Goal: Task Accomplishment & Management: Use online tool/utility

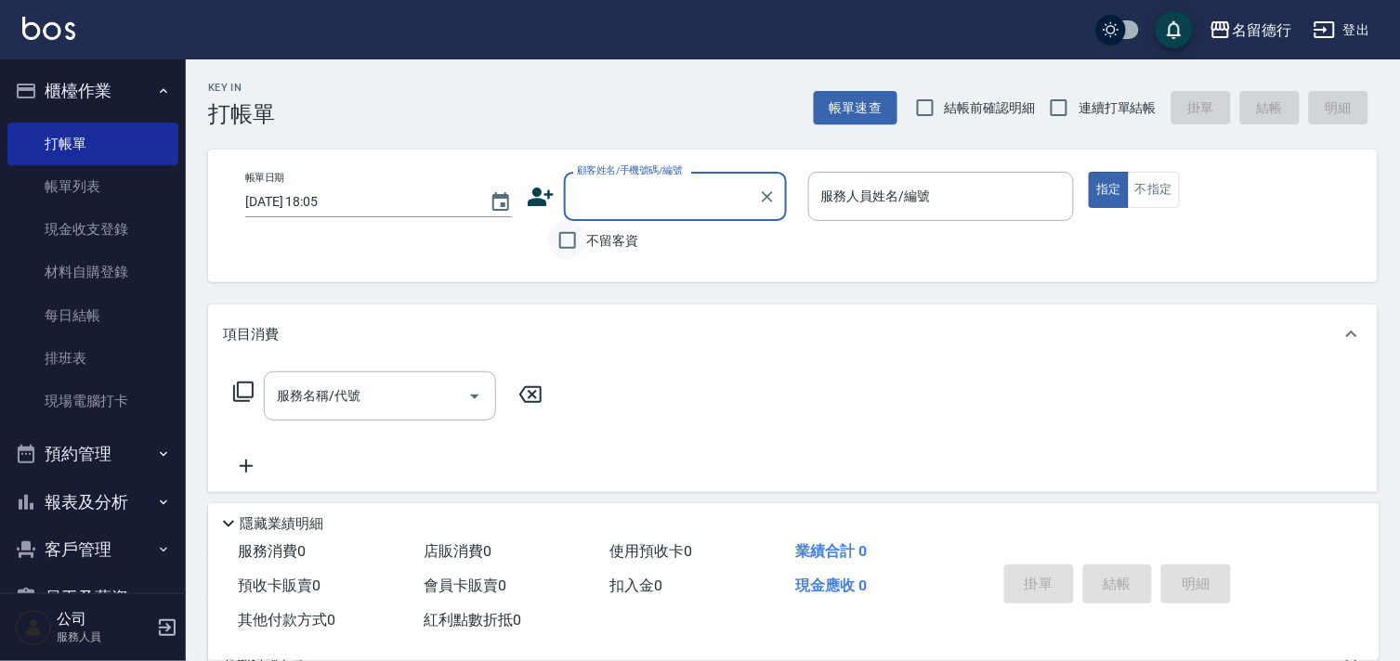
click at [580, 239] on input "不留客資" at bounding box center [567, 240] width 39 height 39
checkbox input "true"
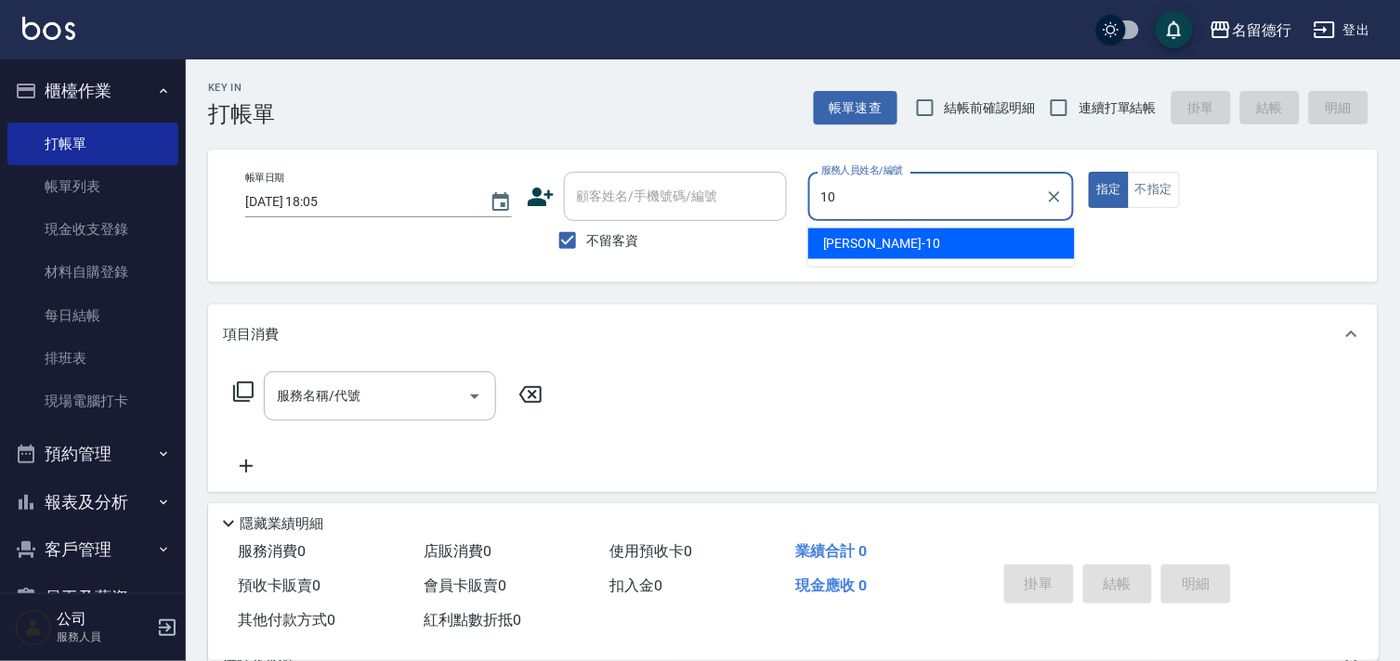
type input "[PERSON_NAME]-10"
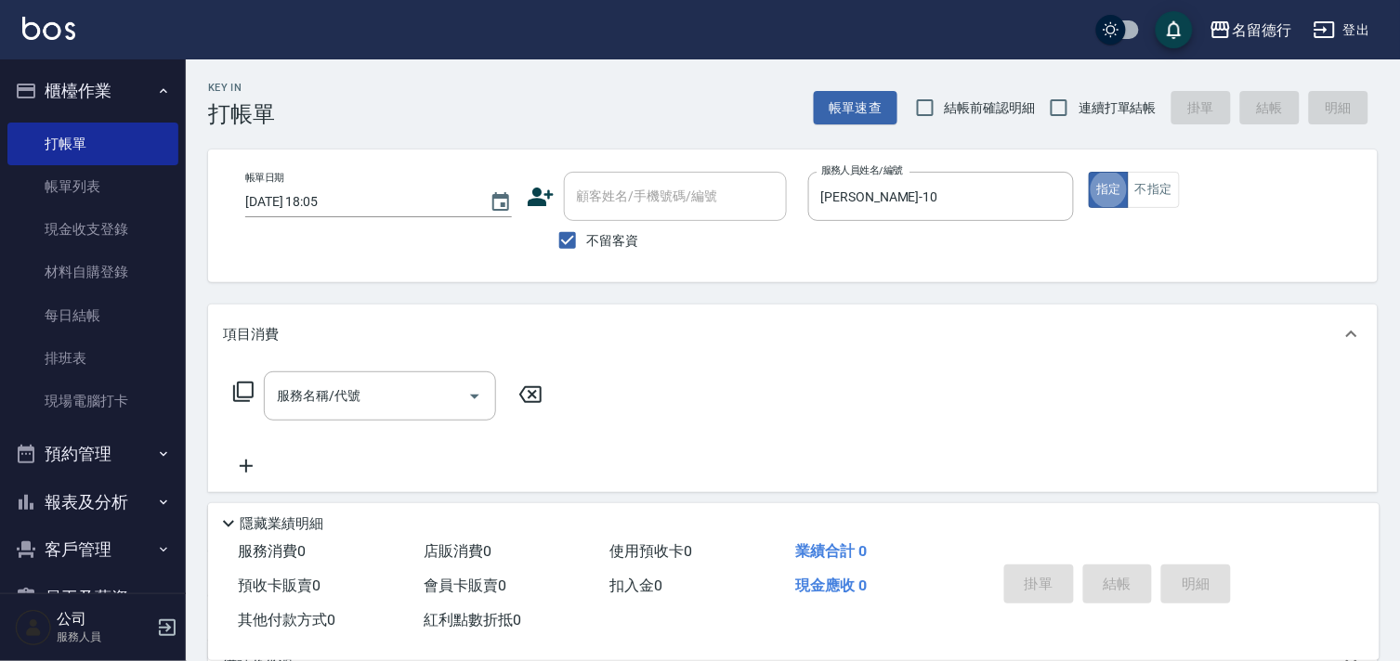
type button "true"
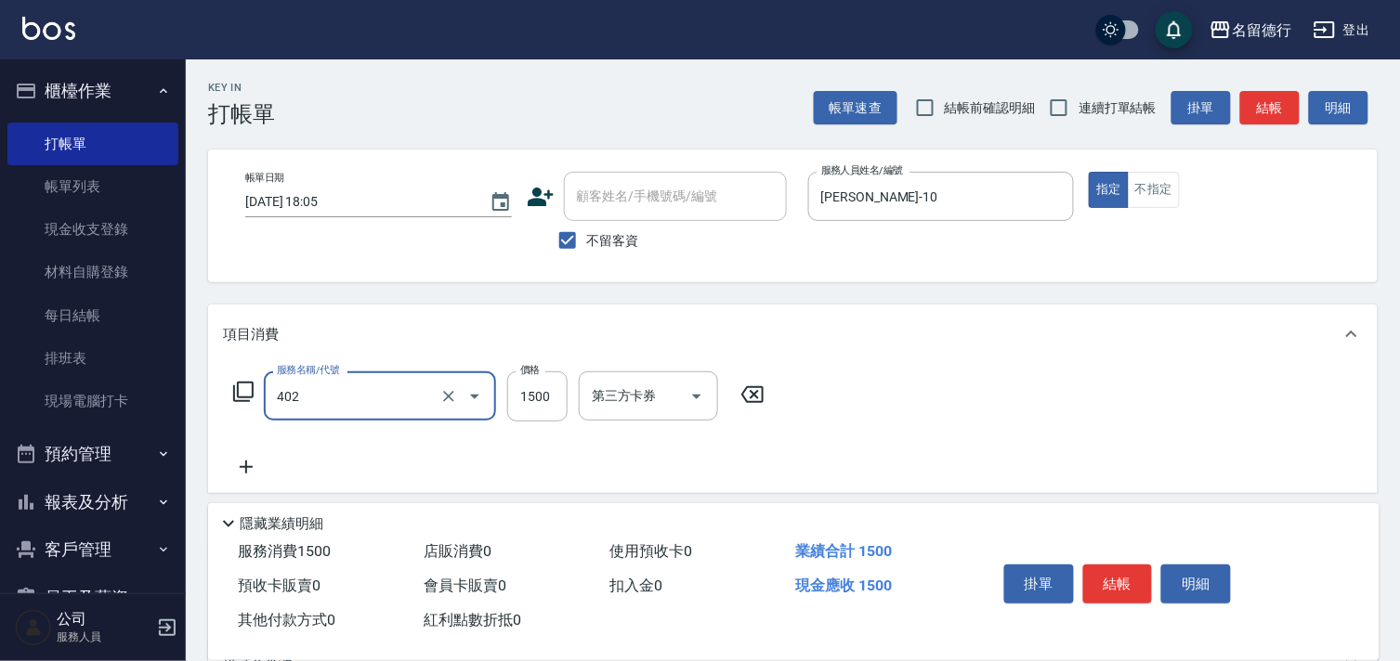
type input "燙髮(402)"
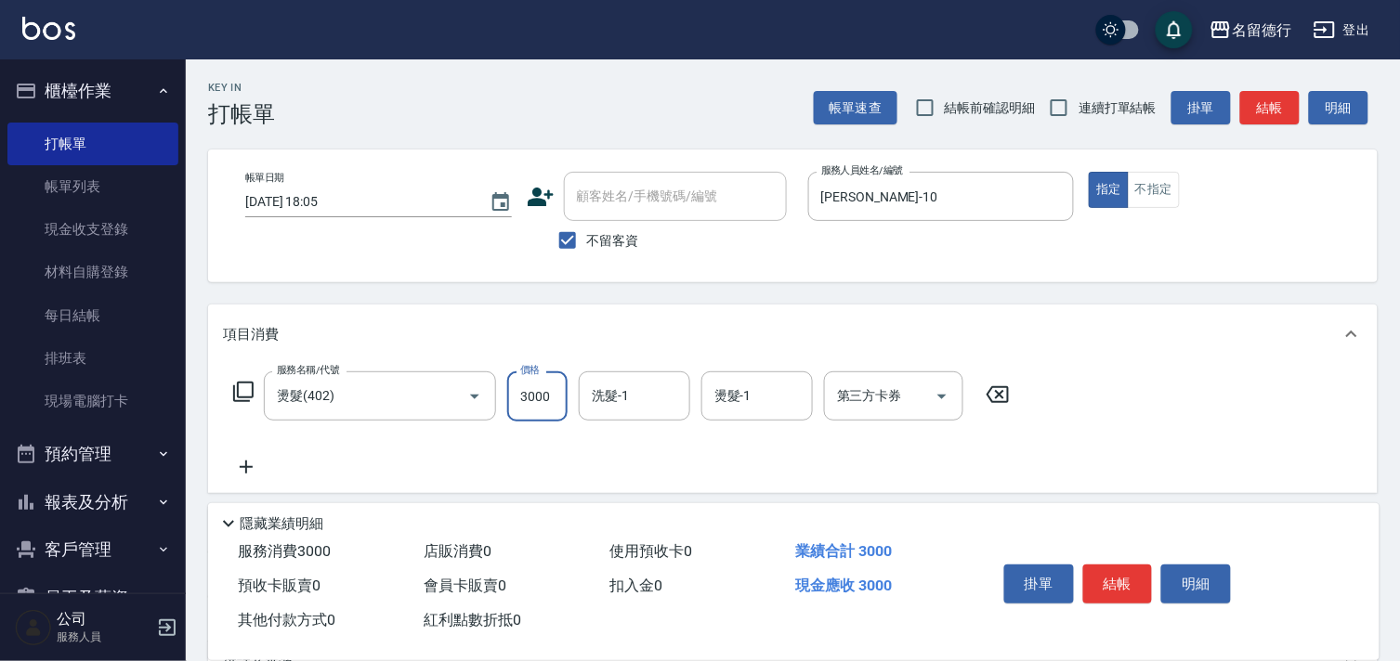
type input "3000"
type input "[PERSON_NAME]-10"
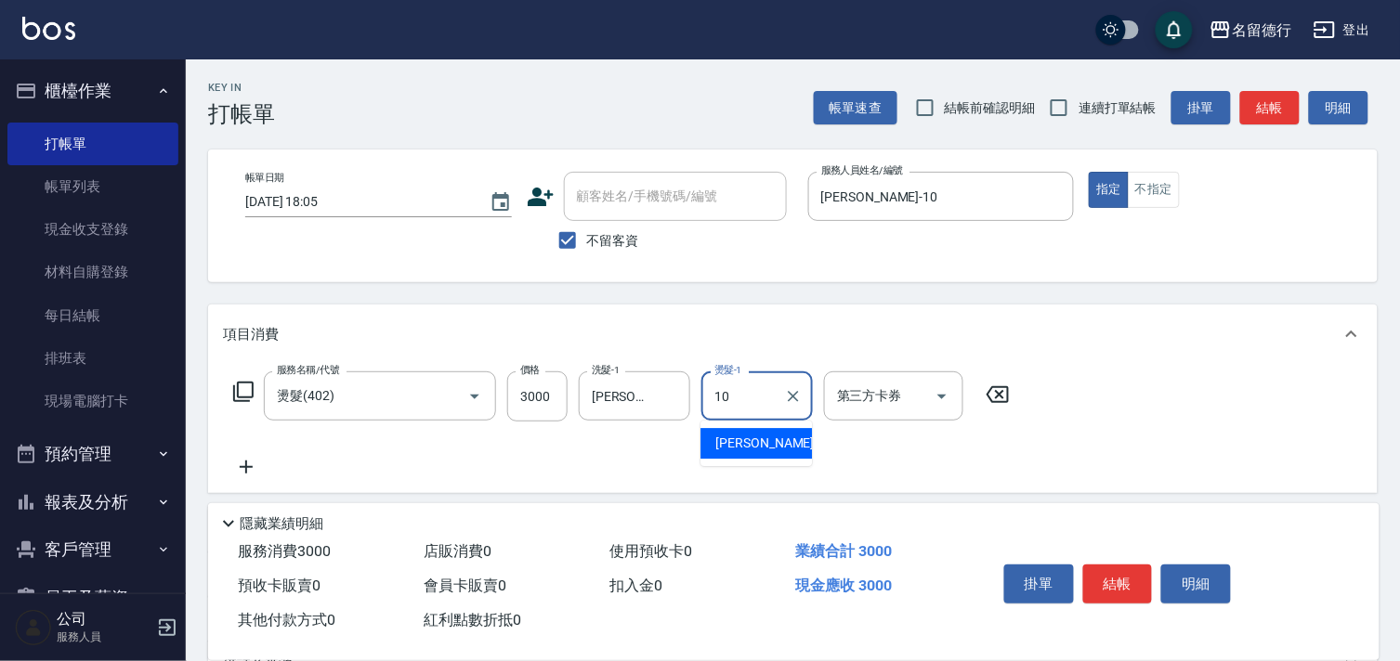
type input "[PERSON_NAME]-10"
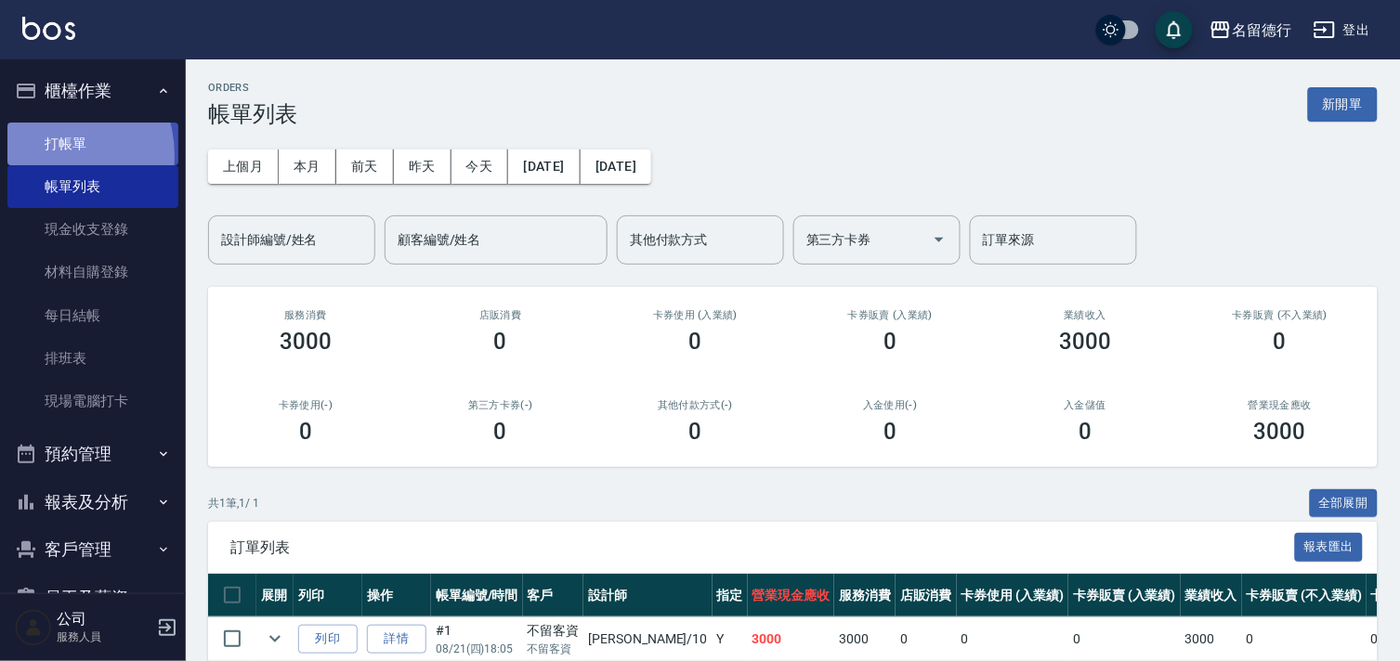
click at [47, 155] on link "打帳單" at bounding box center [92, 144] width 171 height 43
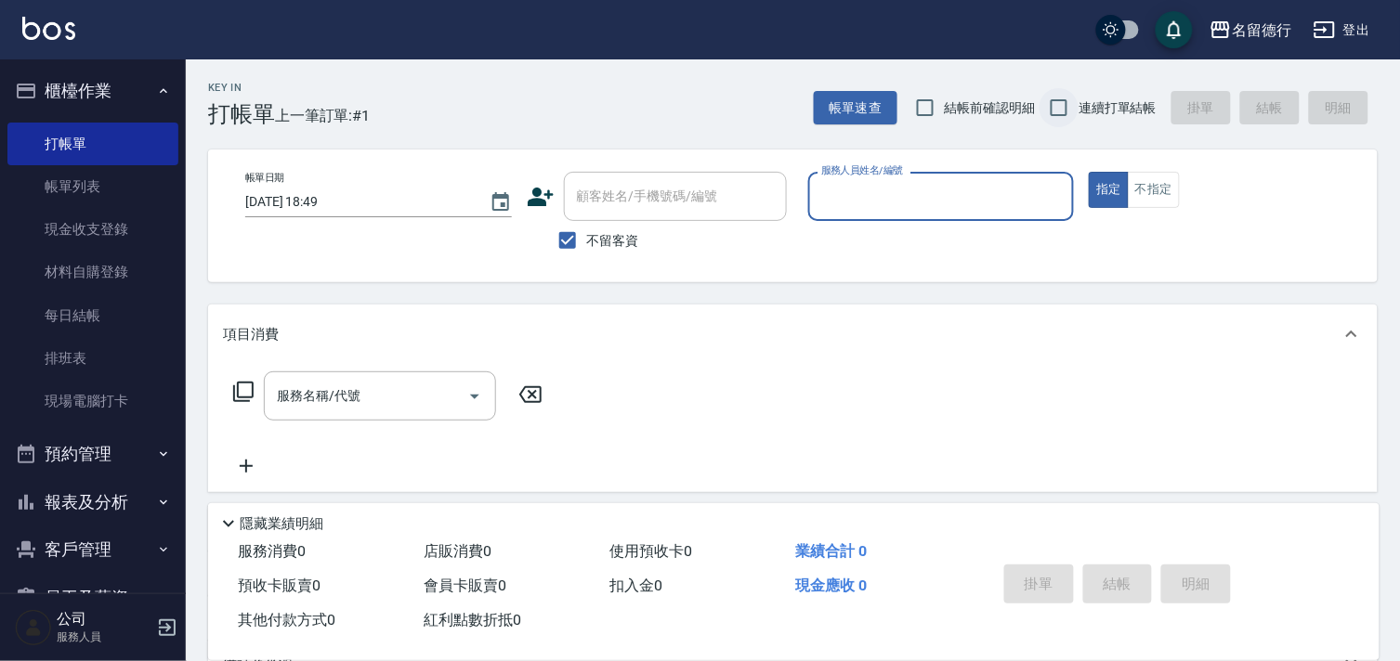
click at [1068, 112] on input "連續打單結帳" at bounding box center [1059, 107] width 39 height 39
checkbox input "true"
click at [567, 239] on input "不留客資" at bounding box center [567, 240] width 39 height 39
checkbox input "false"
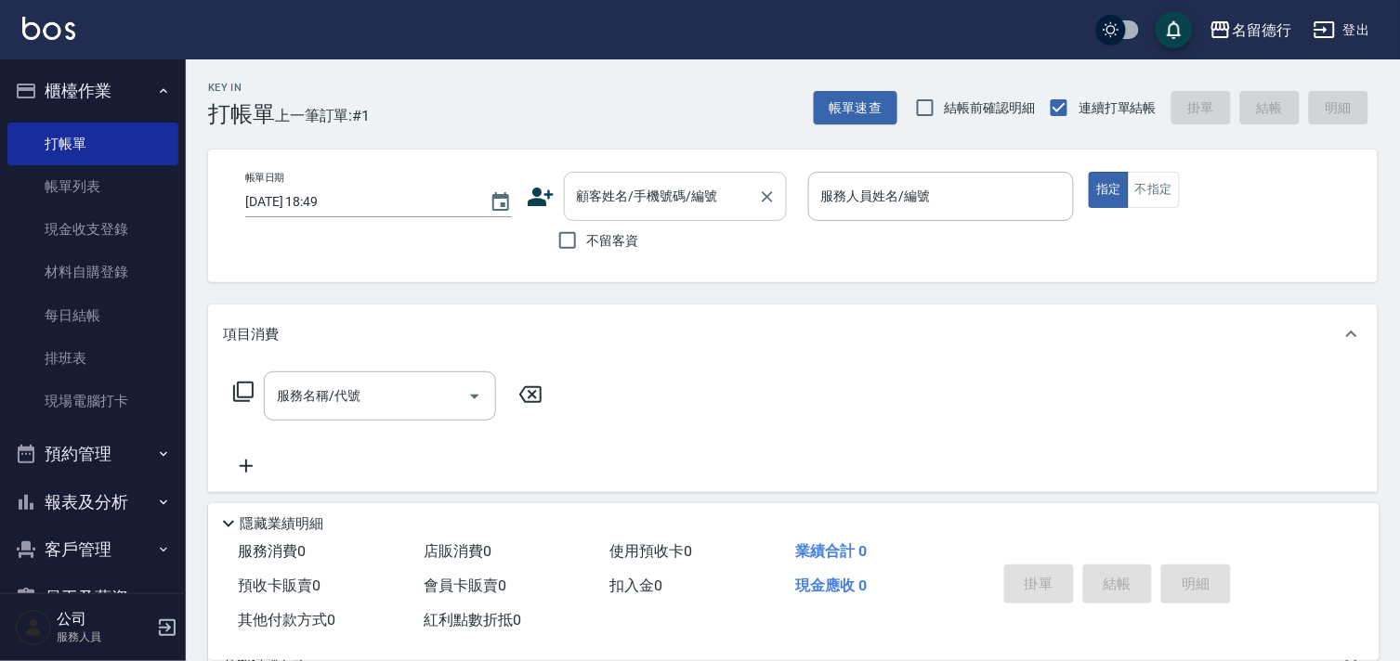
click at [586, 198] on div "顧客姓名/手機號碼/編號 顧客姓名/手機號碼/編號" at bounding box center [675, 196] width 223 height 49
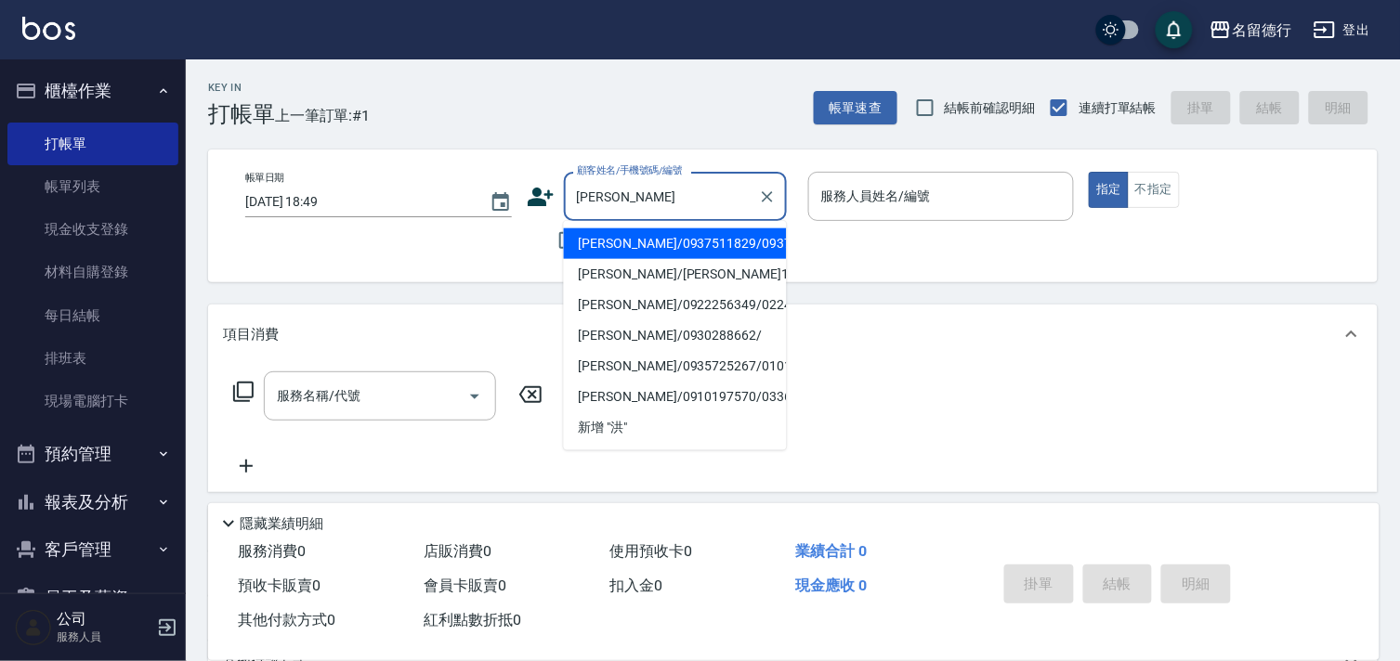
click at [651, 254] on li "[PERSON_NAME]/0937511829/0937511829" at bounding box center [675, 244] width 223 height 31
type input "[PERSON_NAME]/0937511829/0937511829"
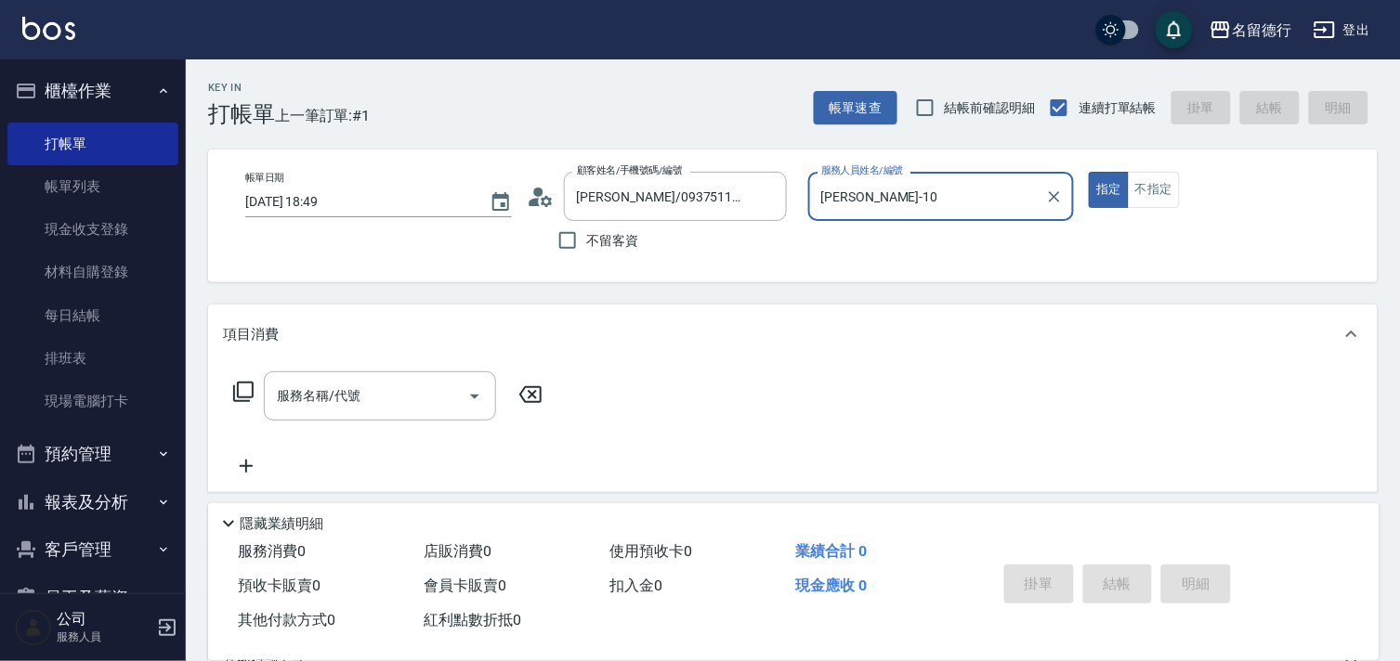
type input "[PERSON_NAME]-10"
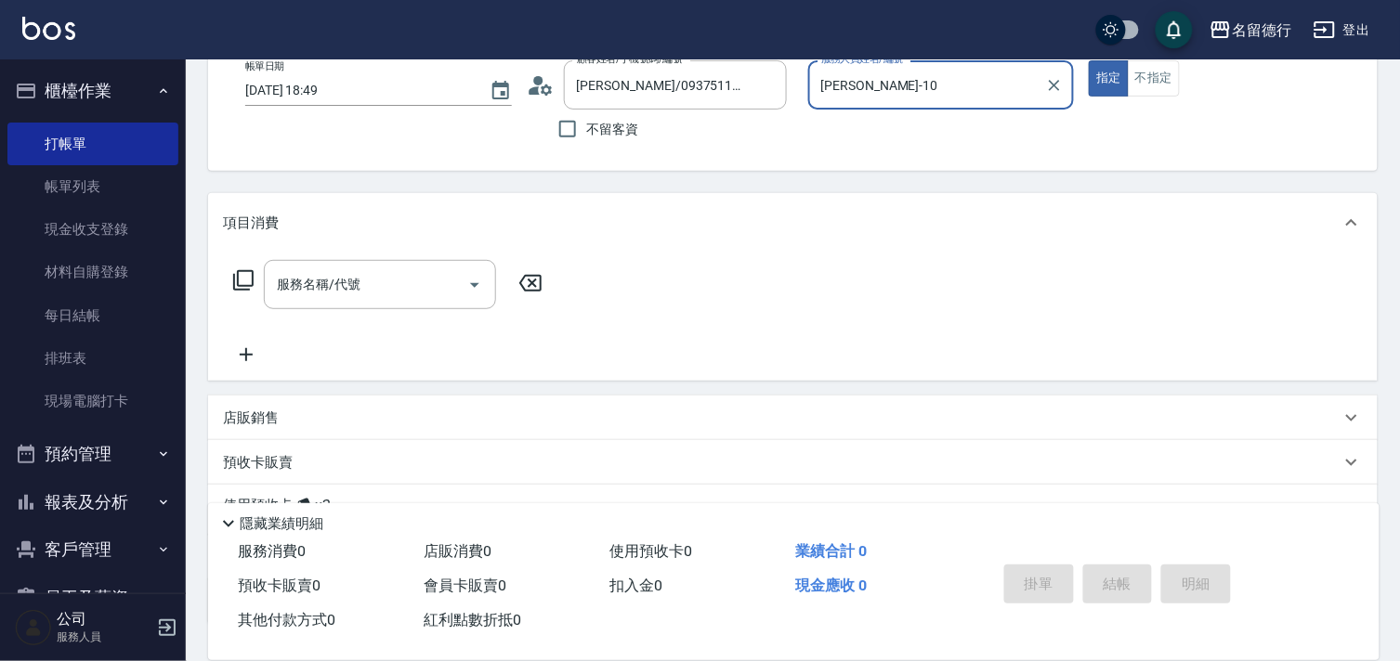
scroll to position [249, 0]
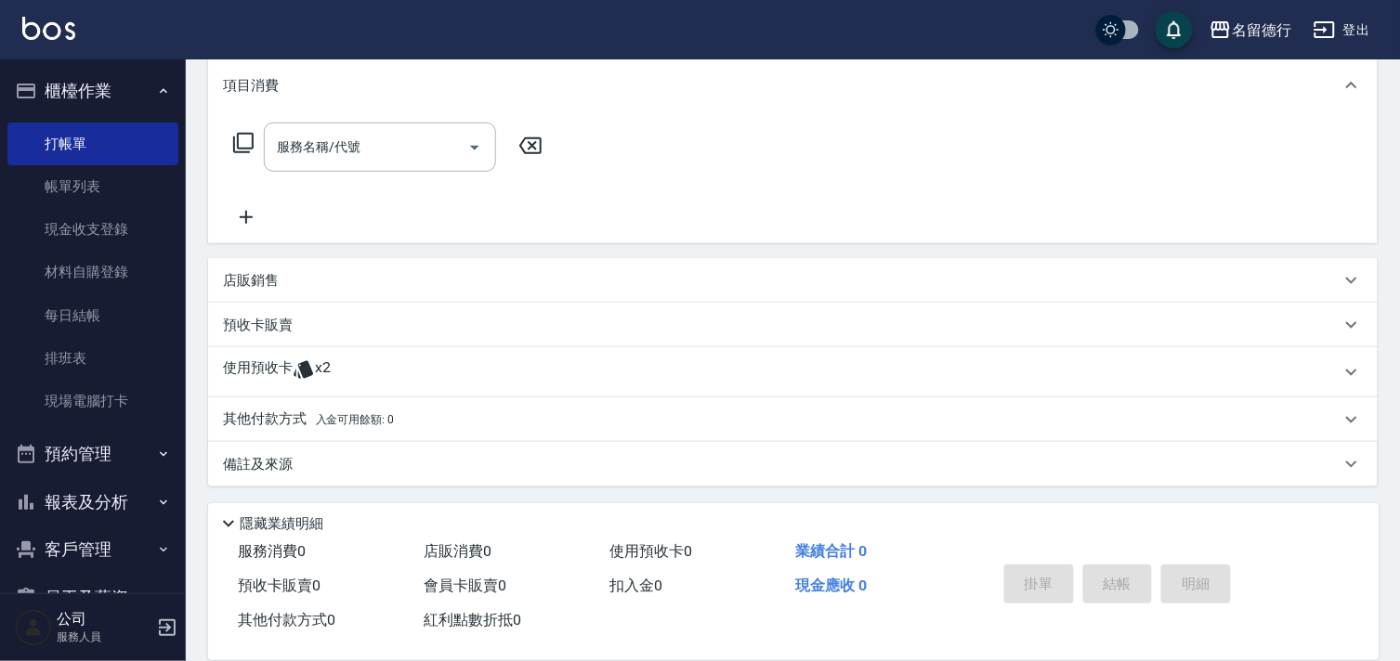
click at [284, 368] on p "使用預收卡" at bounding box center [258, 373] width 70 height 28
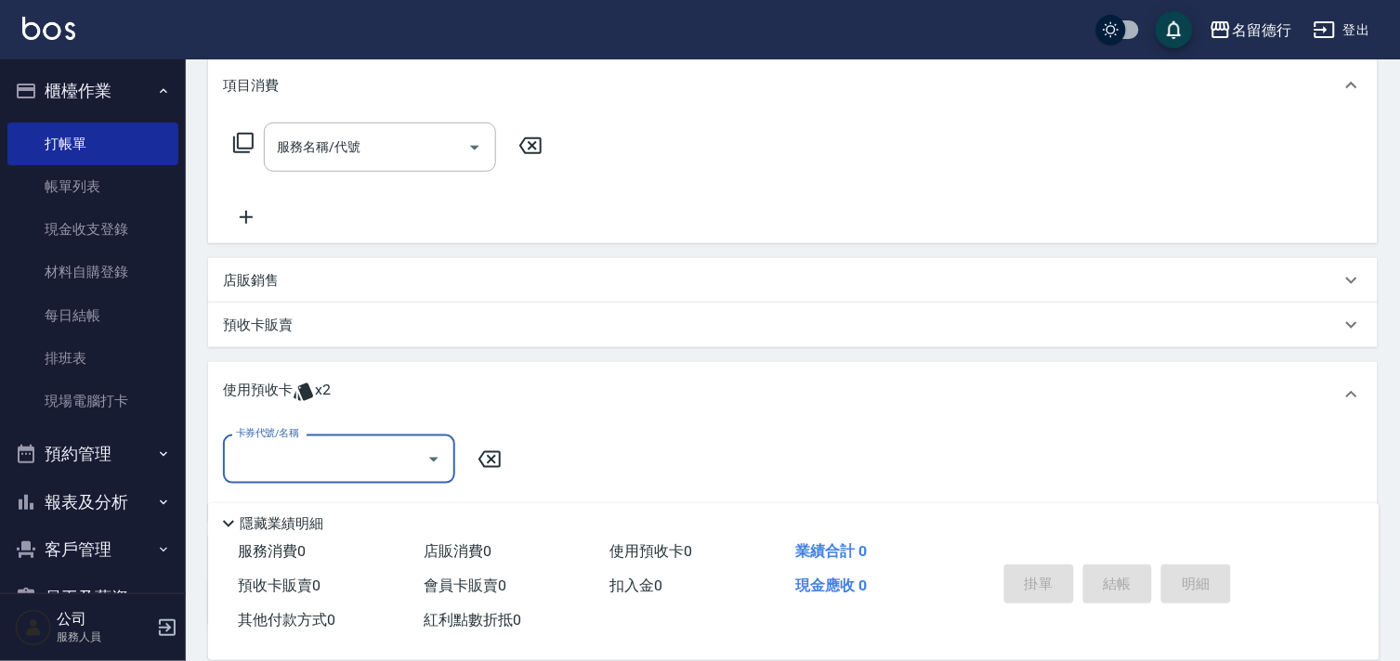
scroll to position [0, 0]
click at [281, 465] on input "卡券代號/名稱" at bounding box center [325, 459] width 188 height 33
click at [297, 506] on div "113-5G護髮4次卡短 剩餘2張" at bounding box center [339, 506] width 232 height 31
type input "113-5G護髮4次卡短"
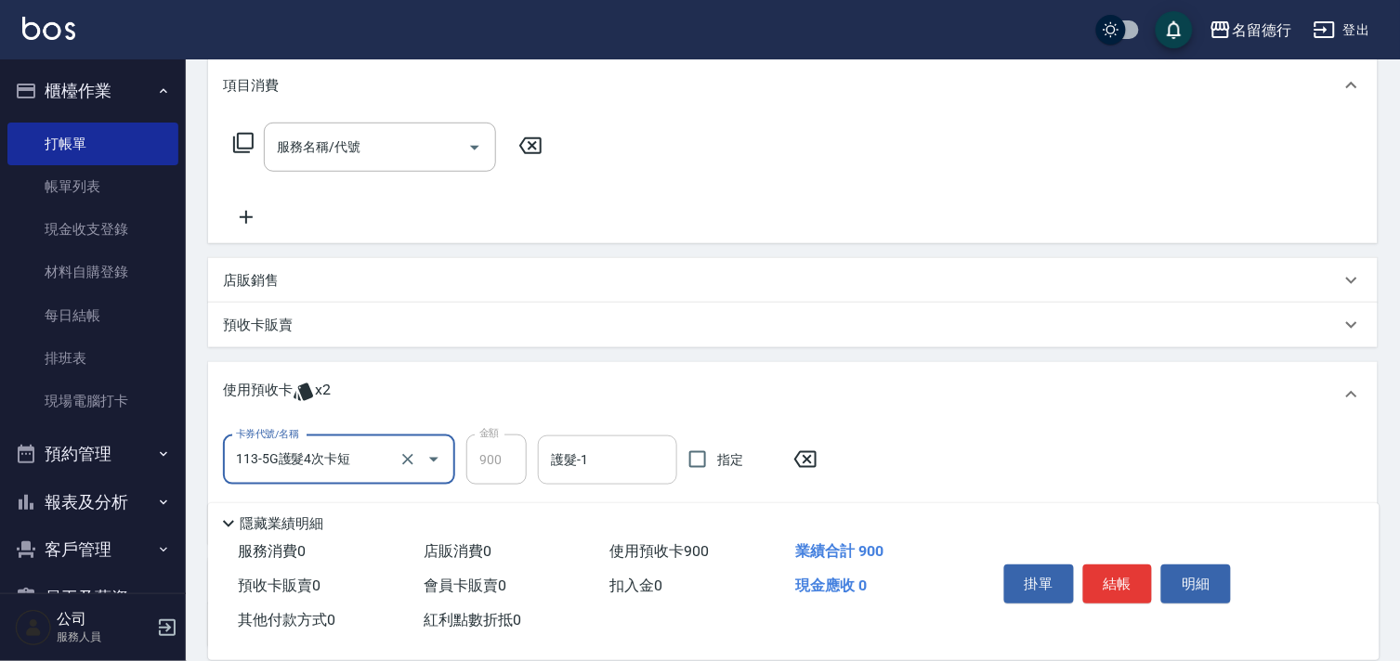
click at [581, 459] on div "護髮-1 護髮-1" at bounding box center [607, 460] width 139 height 49
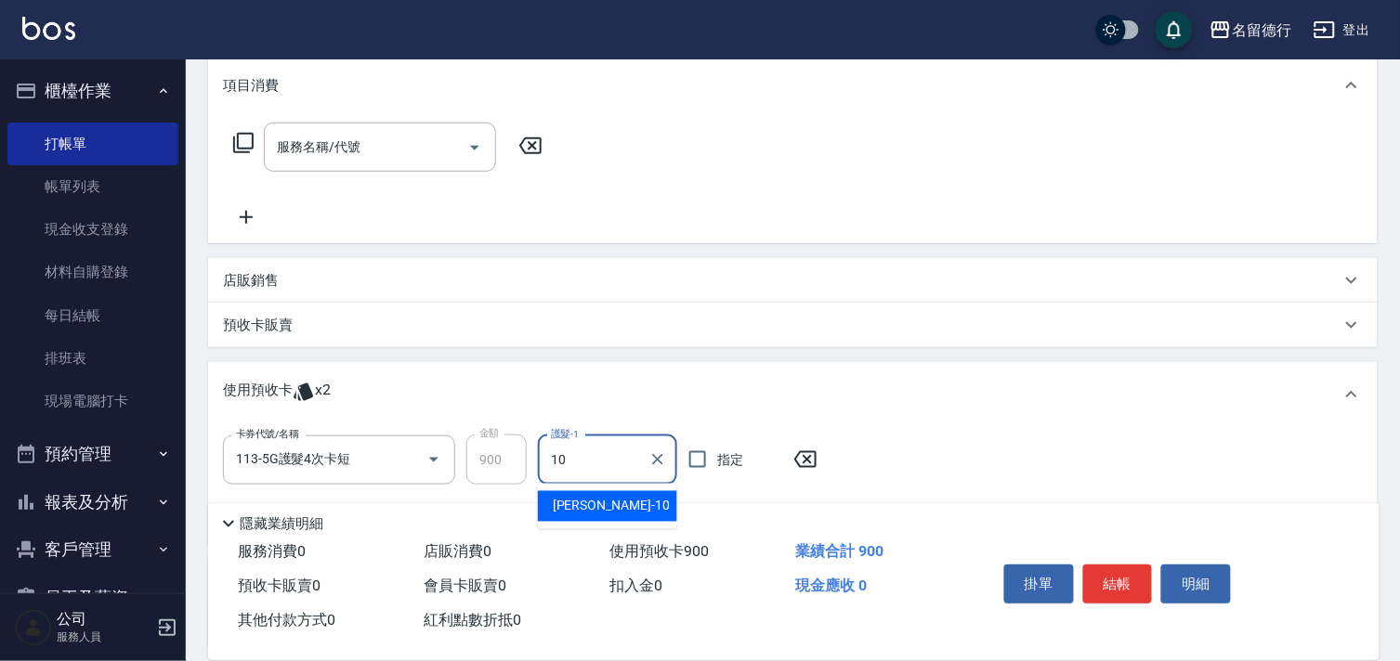
type input "[PERSON_NAME]-10"
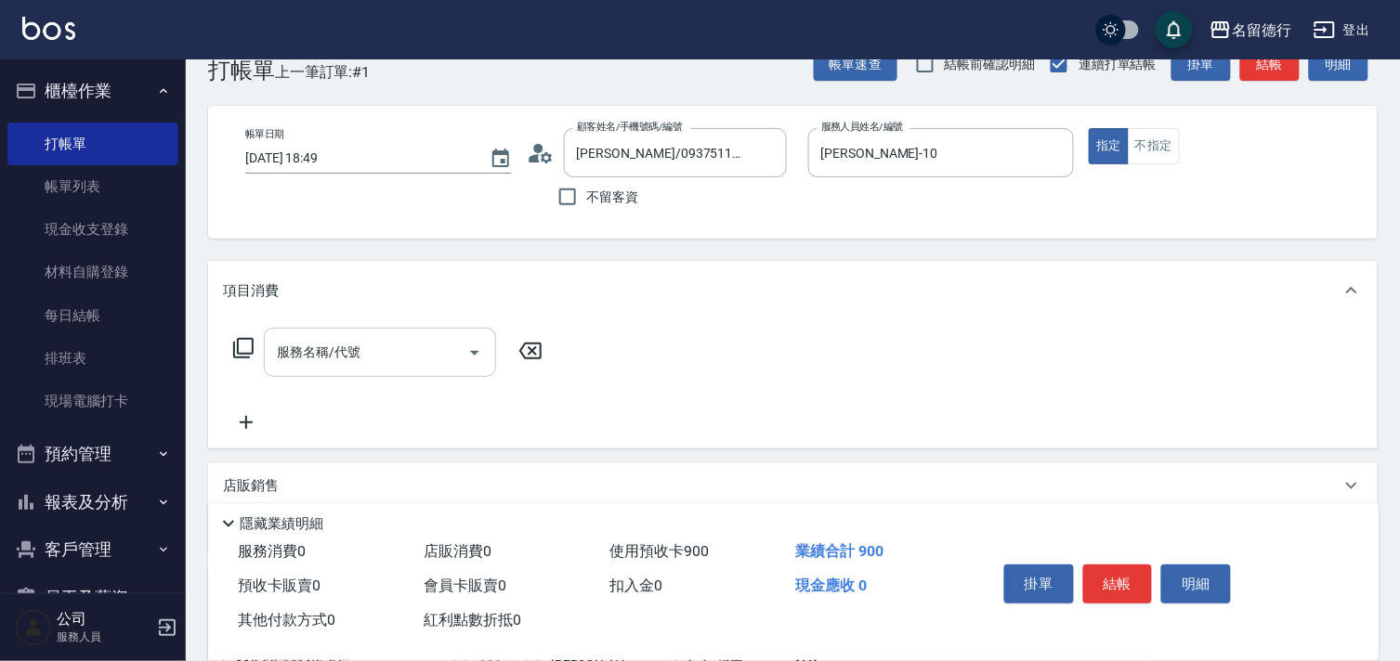
scroll to position [43, 0]
click at [325, 366] on input "服務名稱/代號" at bounding box center [366, 353] width 188 height 33
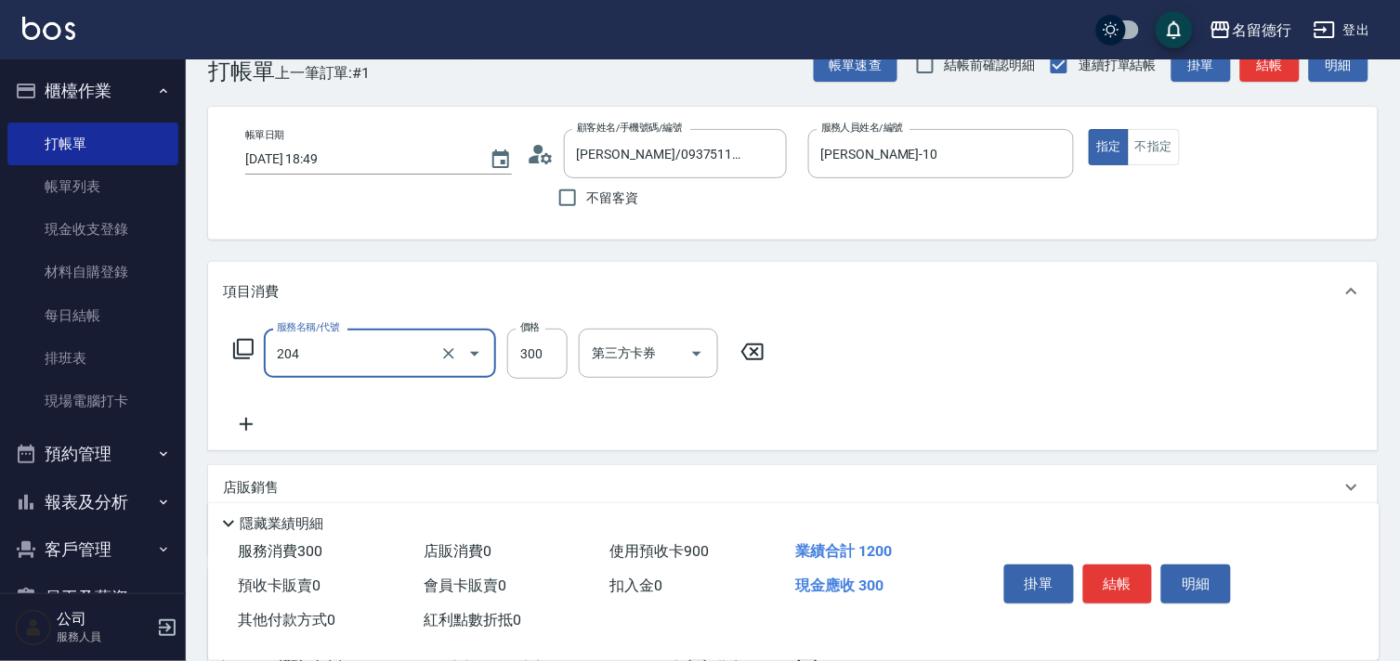
type input "洗髮(204)"
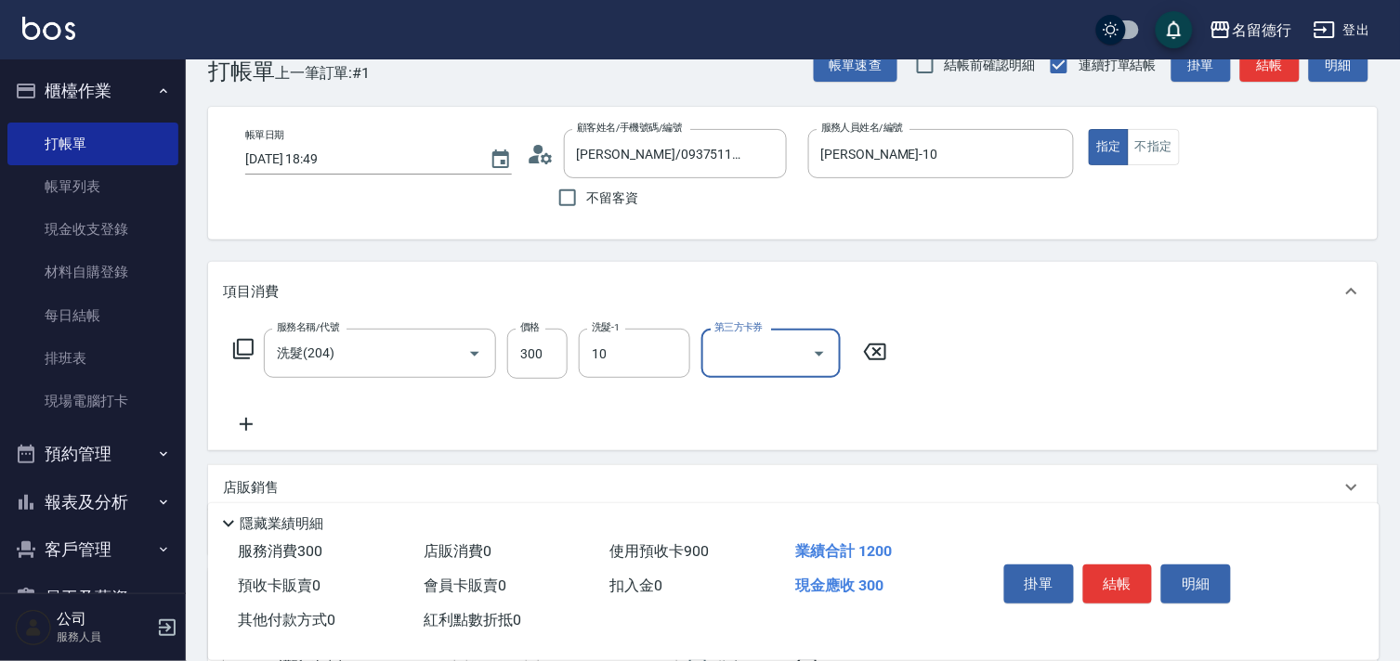
type input "[PERSON_NAME]-10"
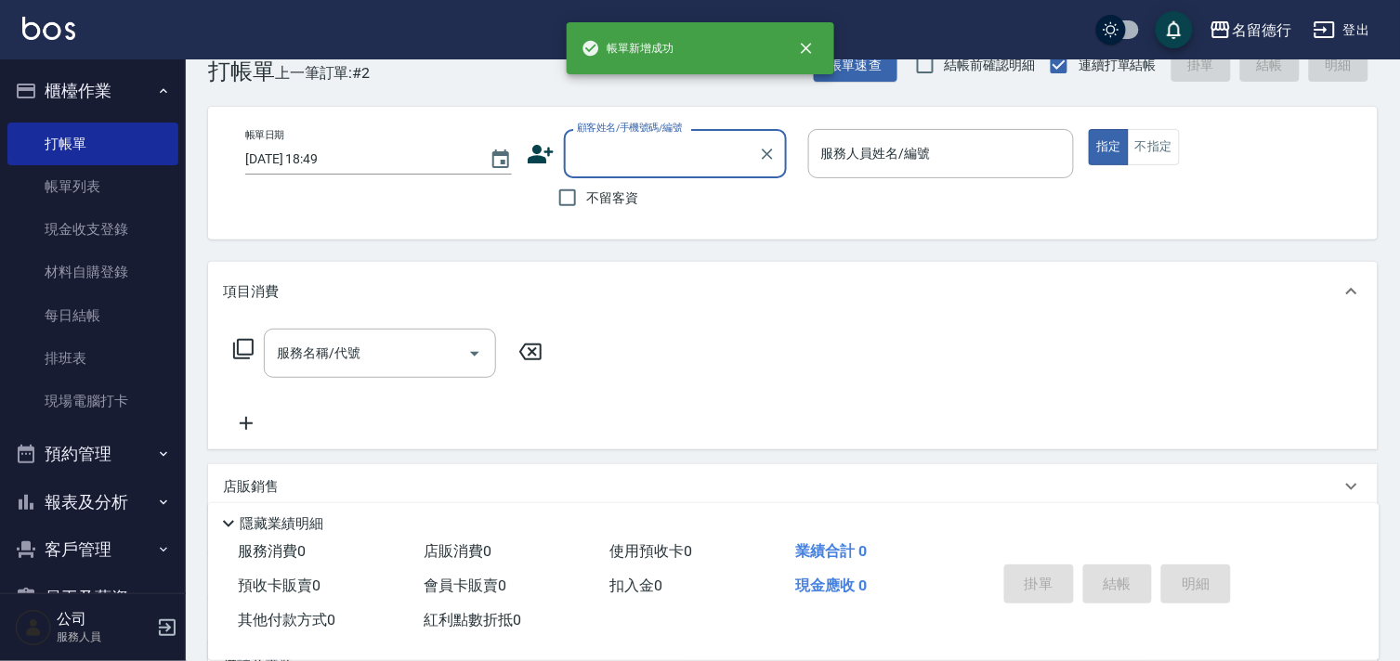
scroll to position [0, 0]
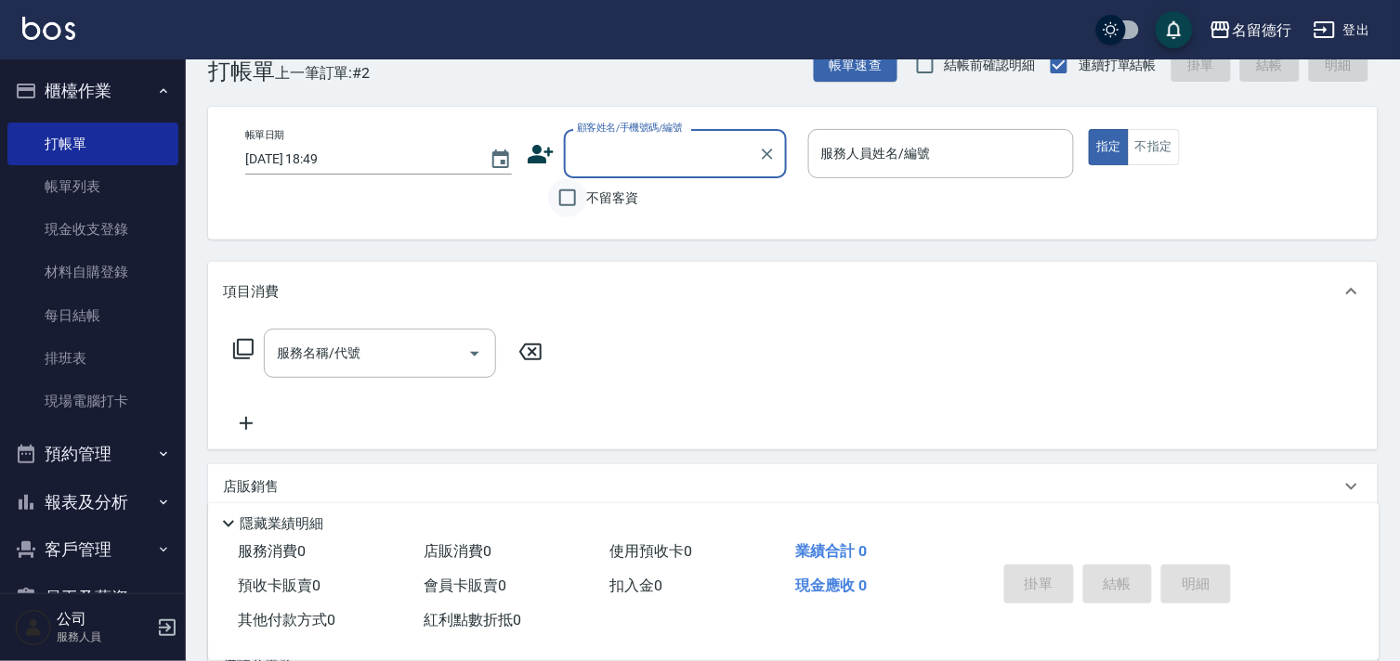
click at [571, 201] on input "不留客資" at bounding box center [567, 197] width 39 height 39
checkbox input "true"
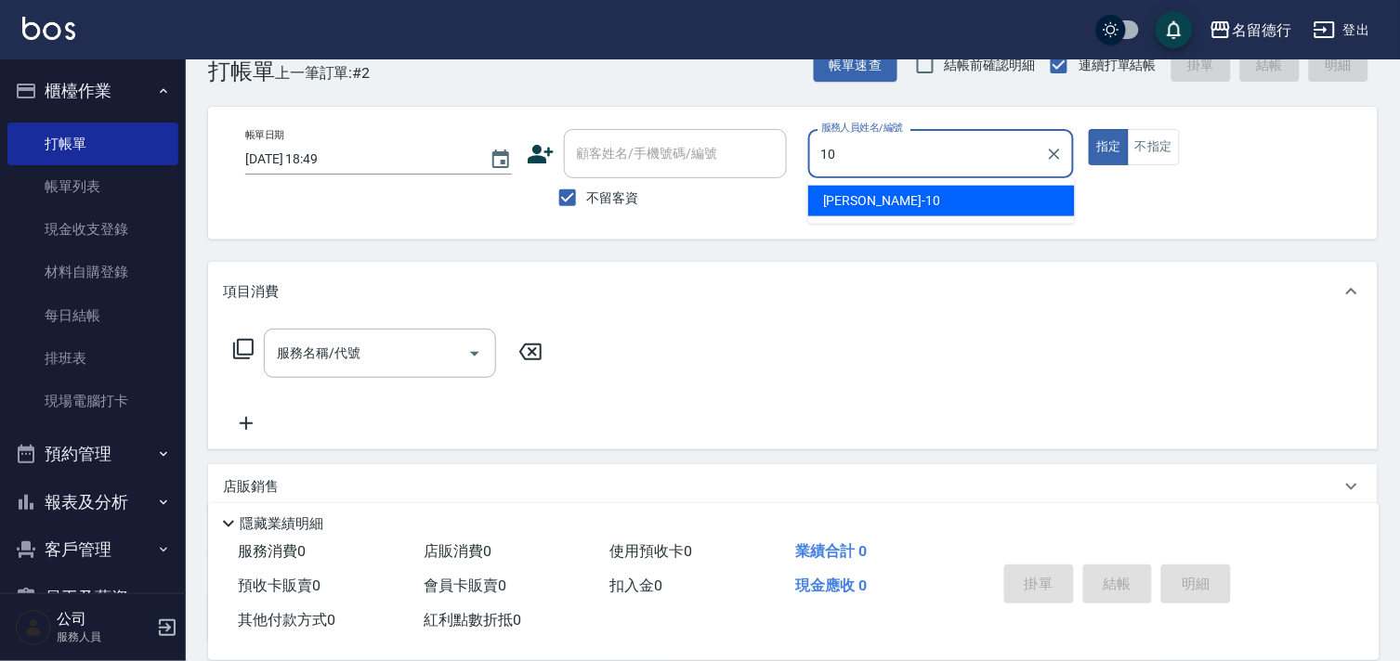
type input "[PERSON_NAME]-10"
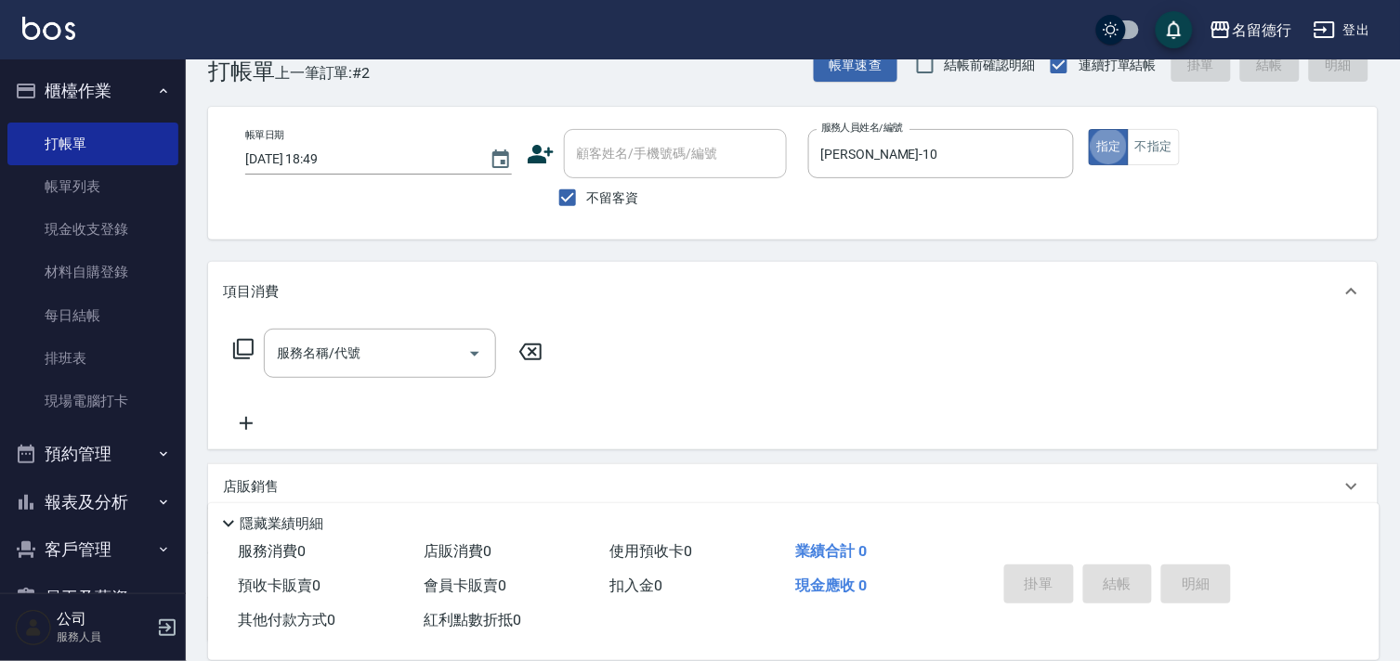
type button "true"
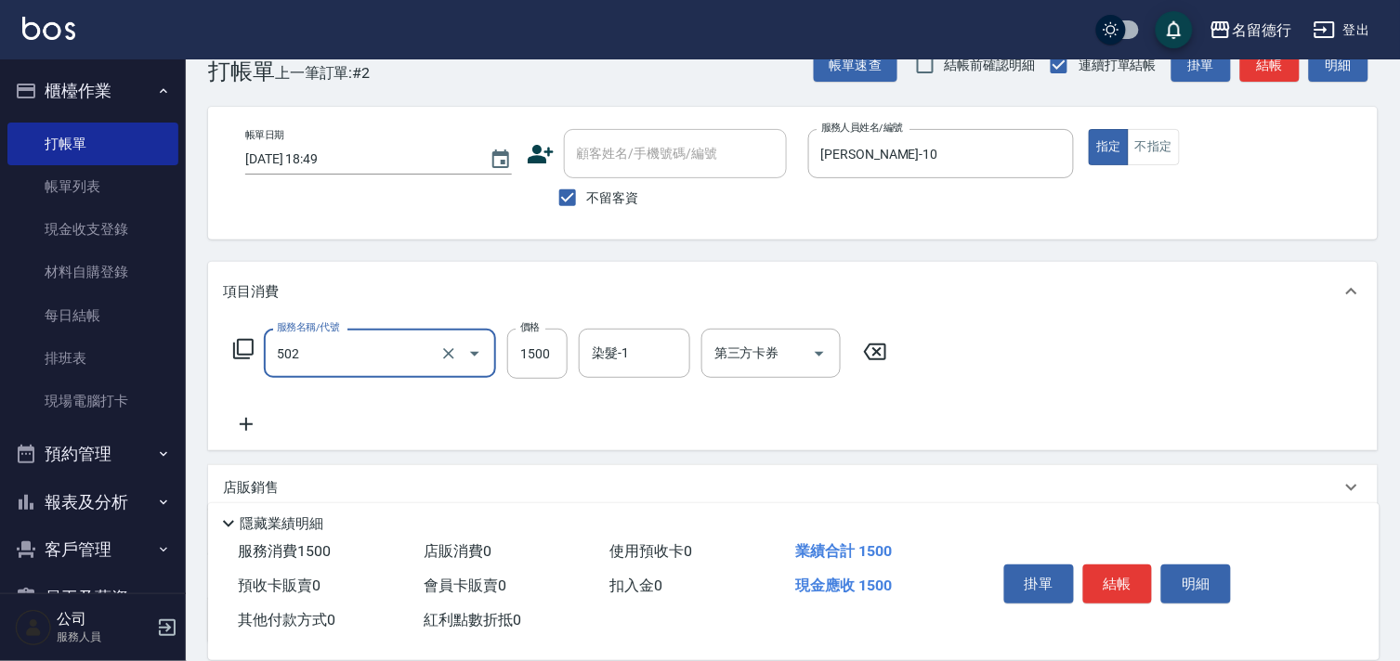
type input "染髮(502)"
type input "1000"
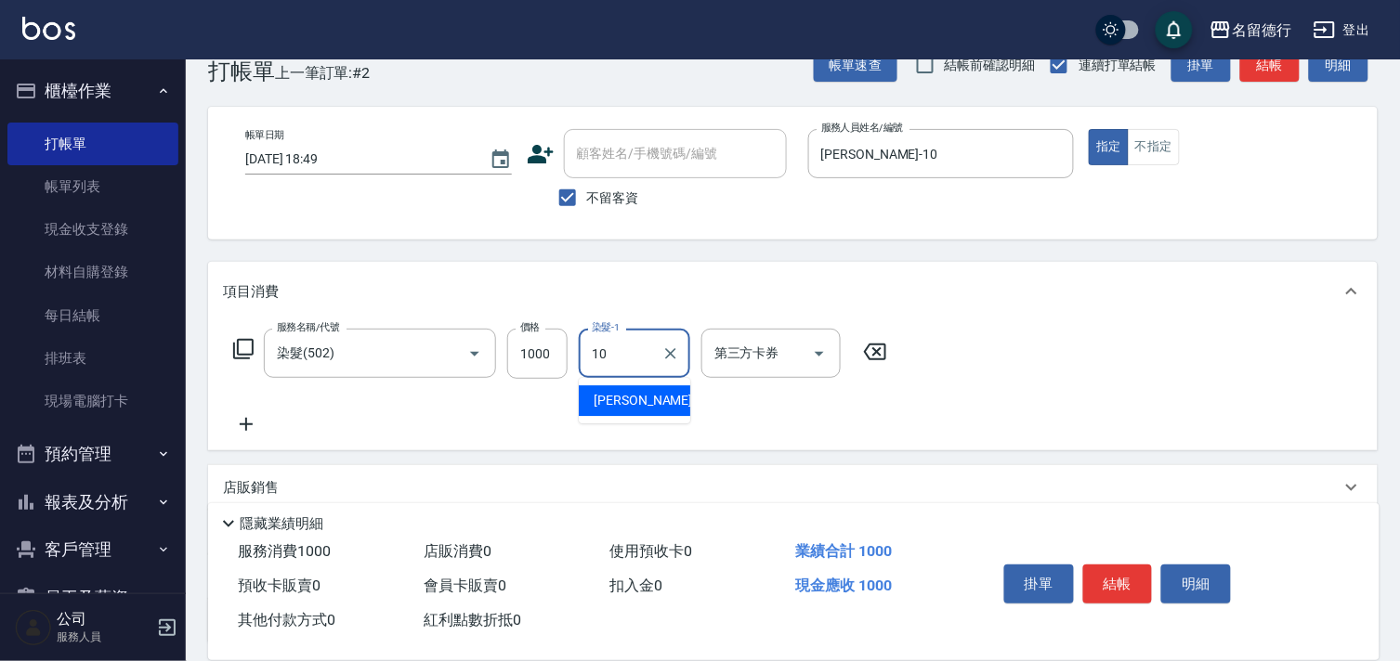
type input "[PERSON_NAME]-10"
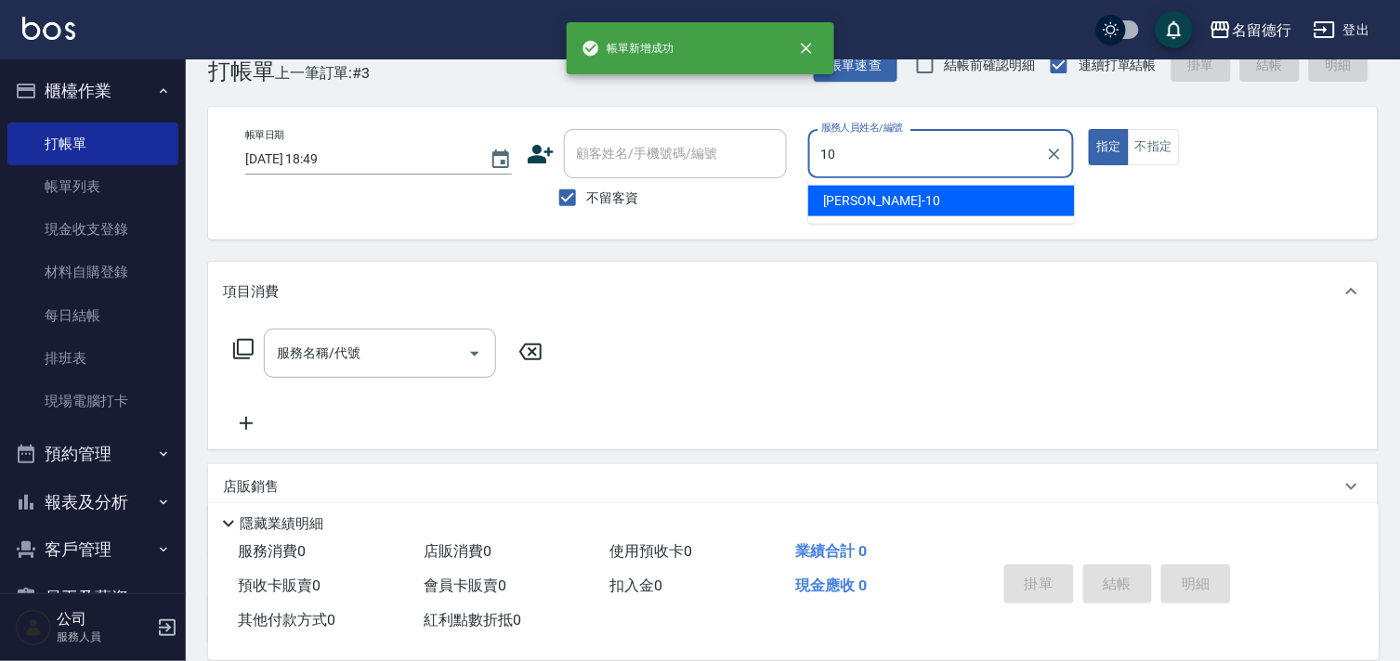
type input "[PERSON_NAME]-10"
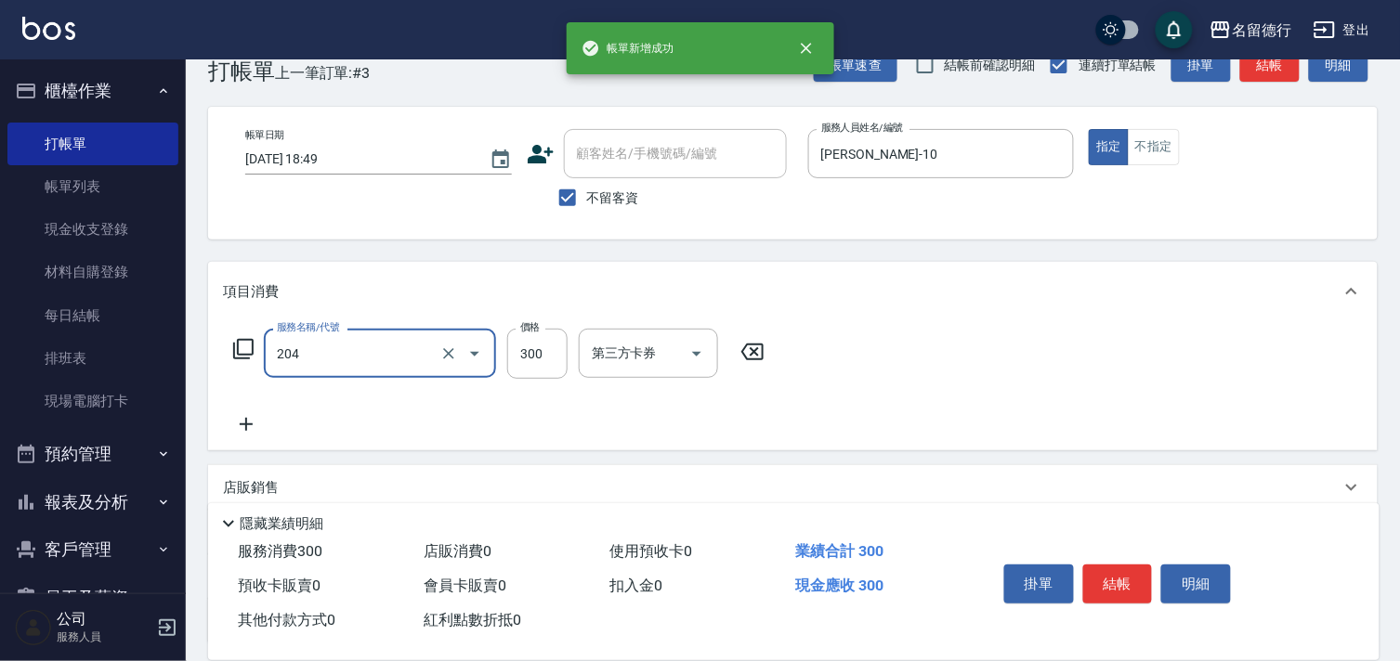
type input "洗髮(204)"
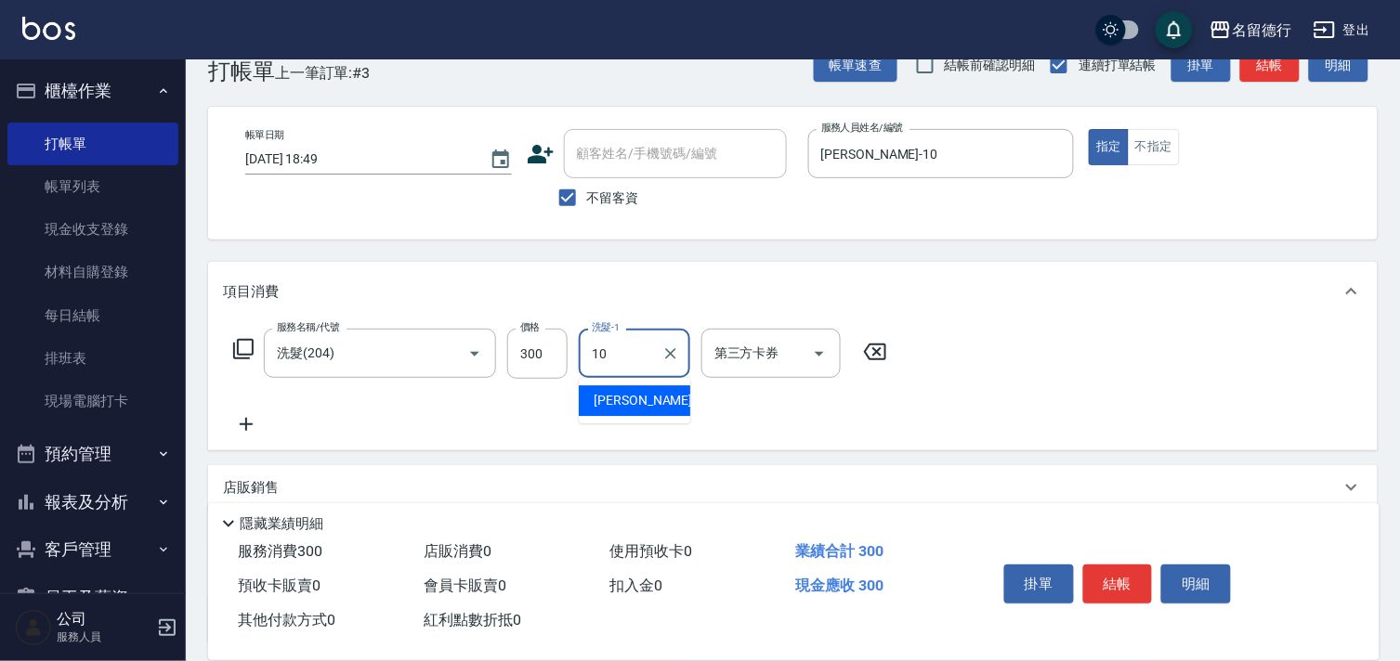
type input "[PERSON_NAME]-10"
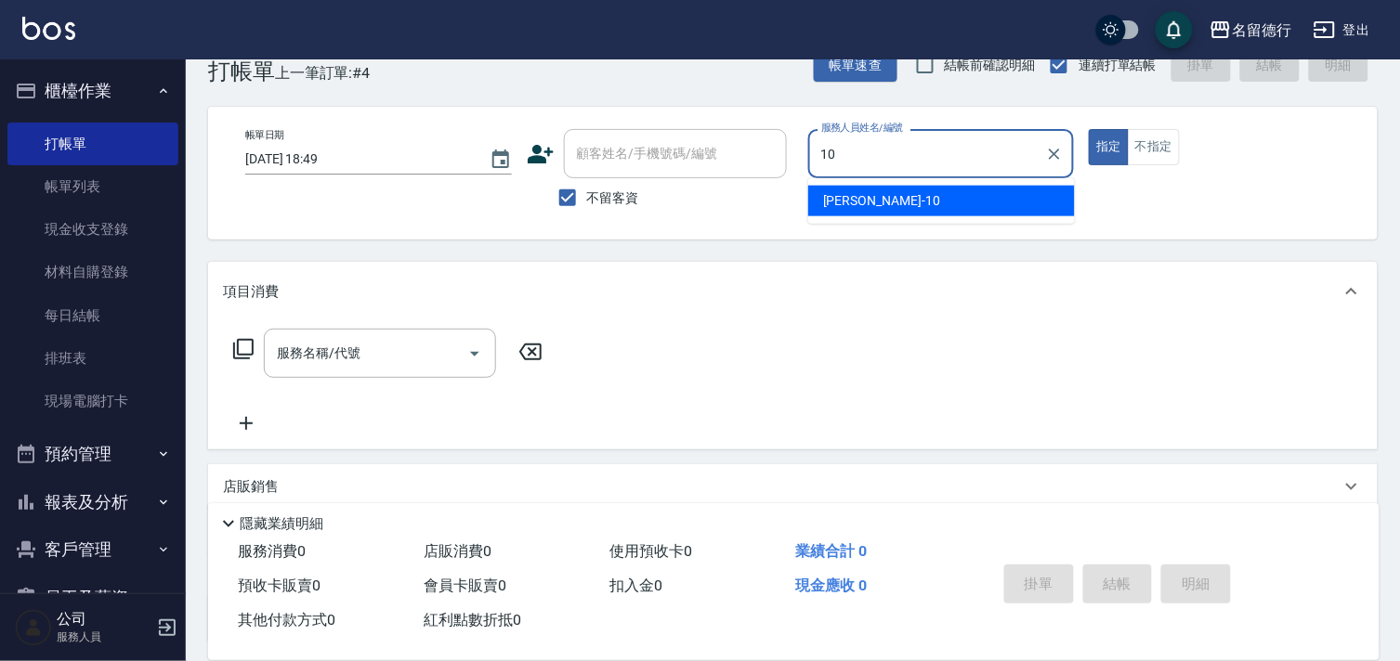
type input "[PERSON_NAME]-10"
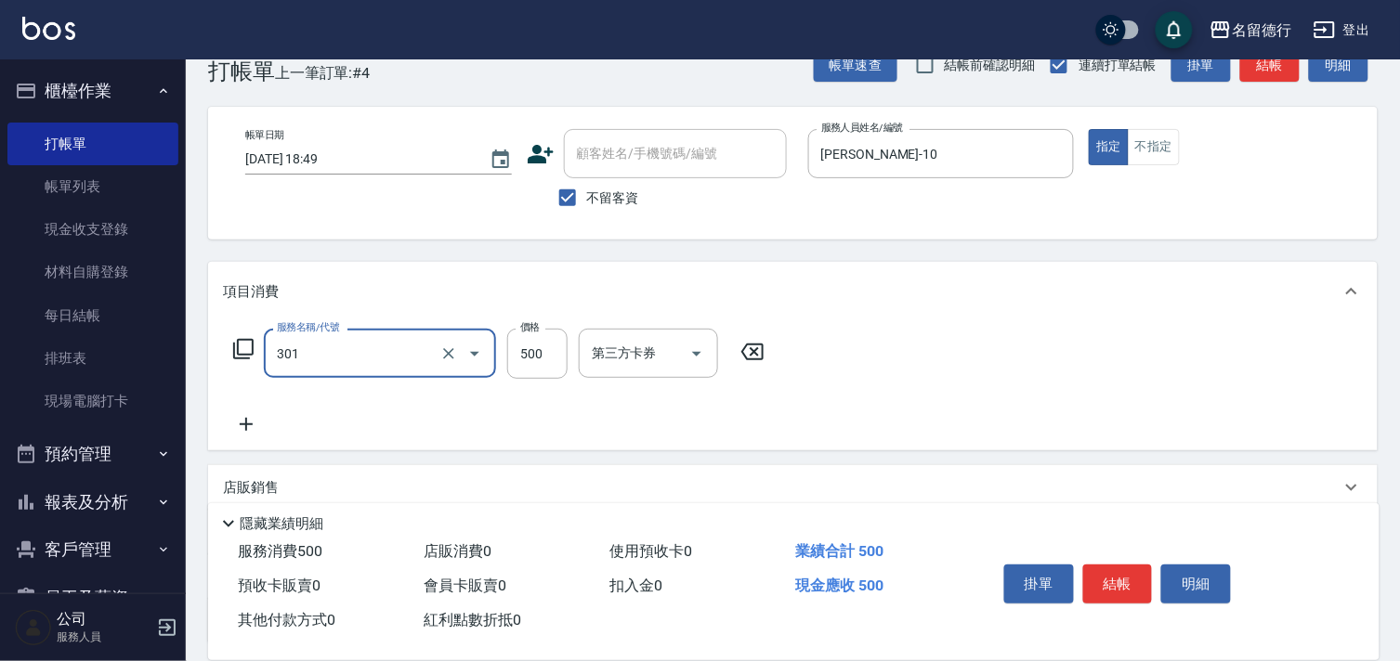
type input "剪髮(301)"
type input "400"
